Goal: Transaction & Acquisition: Purchase product/service

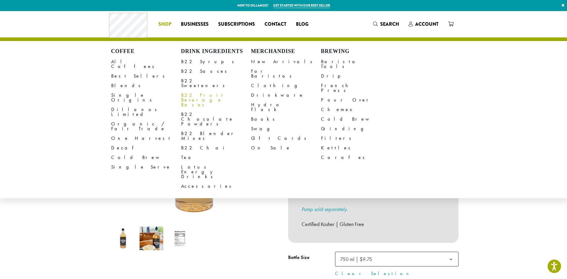
click at [198, 90] on link "B22 Fruit Beverage Bases" at bounding box center [216, 99] width 70 height 19
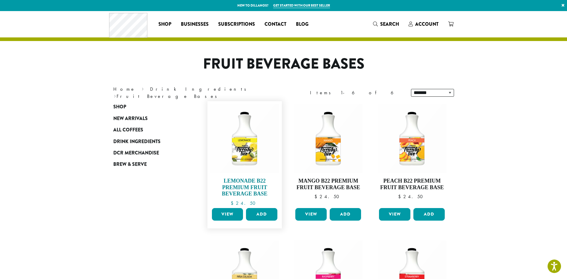
click at [239, 141] on img at bounding box center [244, 138] width 69 height 69
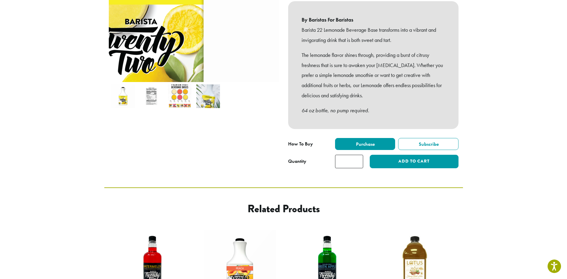
scroll to position [149, 0]
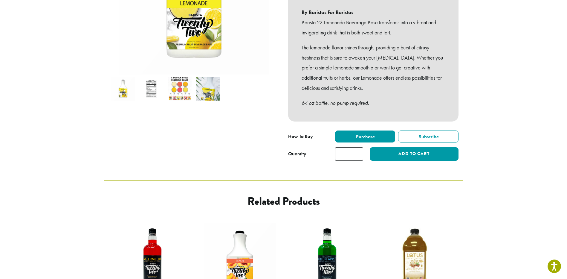
click at [358, 147] on input "*" at bounding box center [349, 153] width 28 height 13
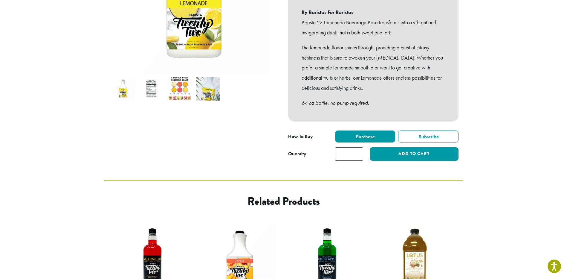
click at [358, 147] on input "*" at bounding box center [349, 153] width 28 height 13
click at [358, 147] on input "**" at bounding box center [349, 153] width 28 height 13
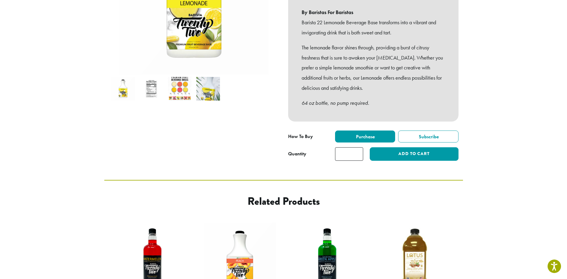
type input "**"
click at [358, 147] on input "**" at bounding box center [349, 153] width 28 height 13
click at [400, 147] on button "Add to cart" at bounding box center [414, 153] width 88 height 13
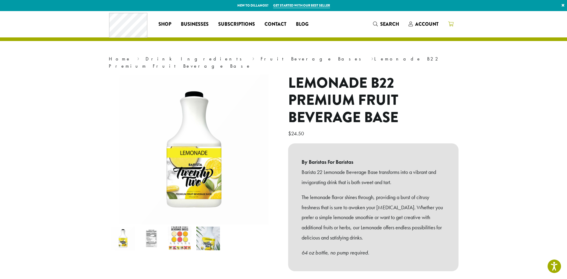
click at [451, 24] on icon at bounding box center [450, 24] width 5 height 5
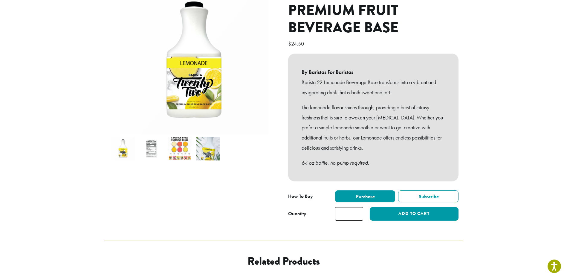
scroll to position [120, 0]
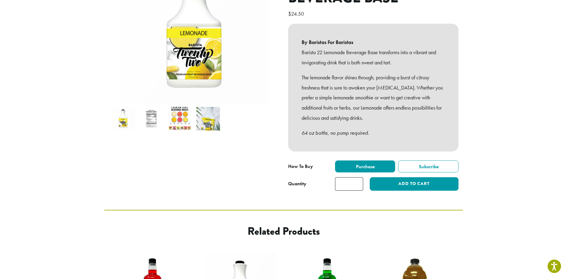
click at [347, 177] on input "*" at bounding box center [349, 183] width 28 height 13
type input "**"
click at [406, 178] on button "Add to cart" at bounding box center [414, 183] width 88 height 13
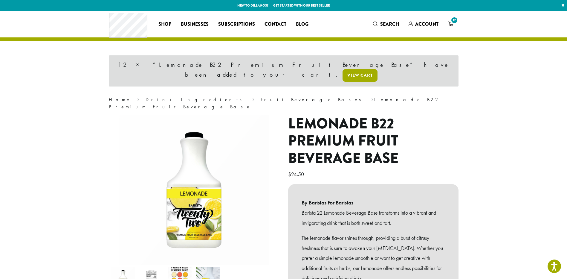
click at [377, 69] on link "View cart" at bounding box center [360, 75] width 35 height 13
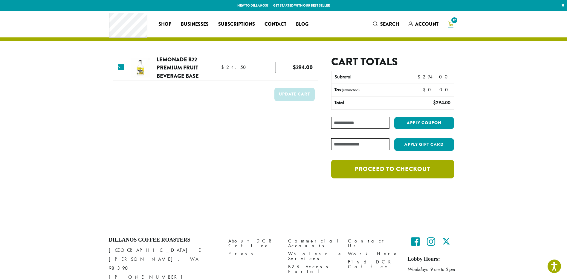
click at [393, 169] on link "Proceed to checkout" at bounding box center [392, 169] width 123 height 19
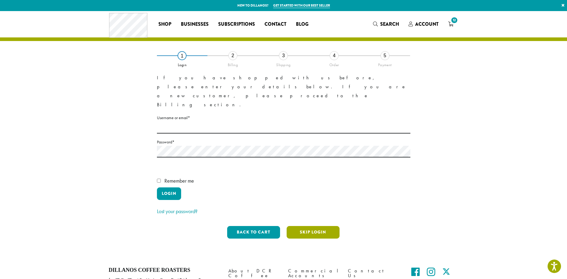
click at [316, 226] on button "Skip Login" at bounding box center [313, 232] width 53 height 13
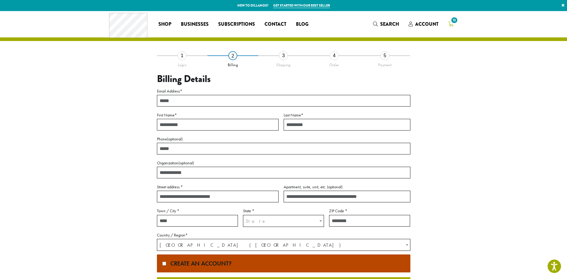
click at [454, 21] on span "12" at bounding box center [454, 20] width 8 height 8
click at [452, 21] on span "12" at bounding box center [454, 20] width 8 height 8
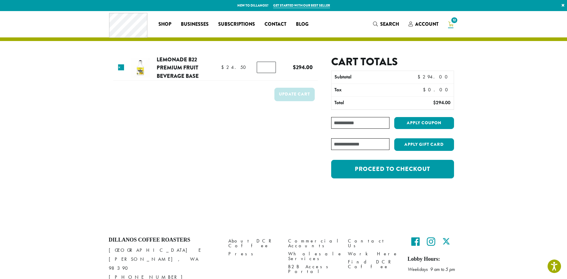
drag, startPoint x: 266, startPoint y: 67, endPoint x: 250, endPoint y: 67, distance: 15.8
click at [250, 67] on tr "× Lemonade B22 Premium Fruit Beverage Base $ 24.50 $ 24.50 Lemonade B22 Premium…" at bounding box center [215, 67] width 204 height 25
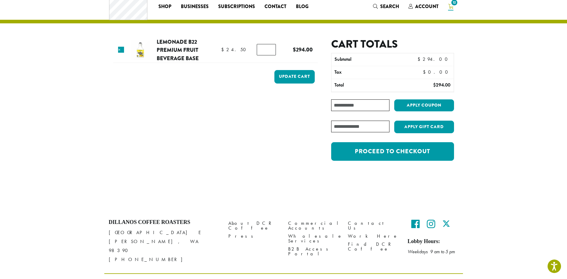
scroll to position [25, 0]
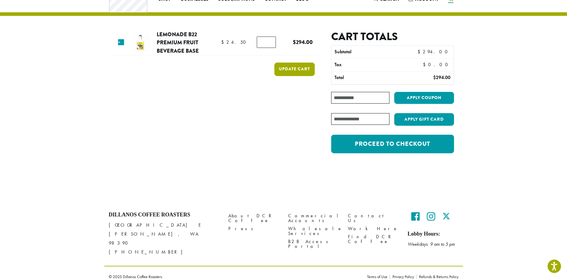
type input "*"
click at [291, 68] on button "Update cart" at bounding box center [294, 68] width 40 height 13
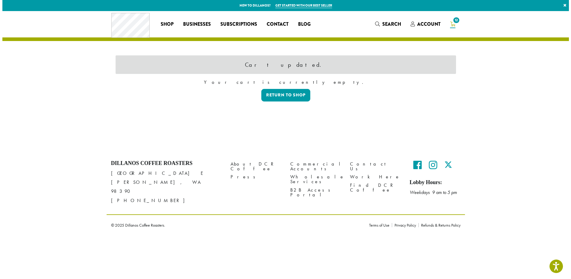
scroll to position [0, 0]
